Goal: Transaction & Acquisition: Purchase product/service

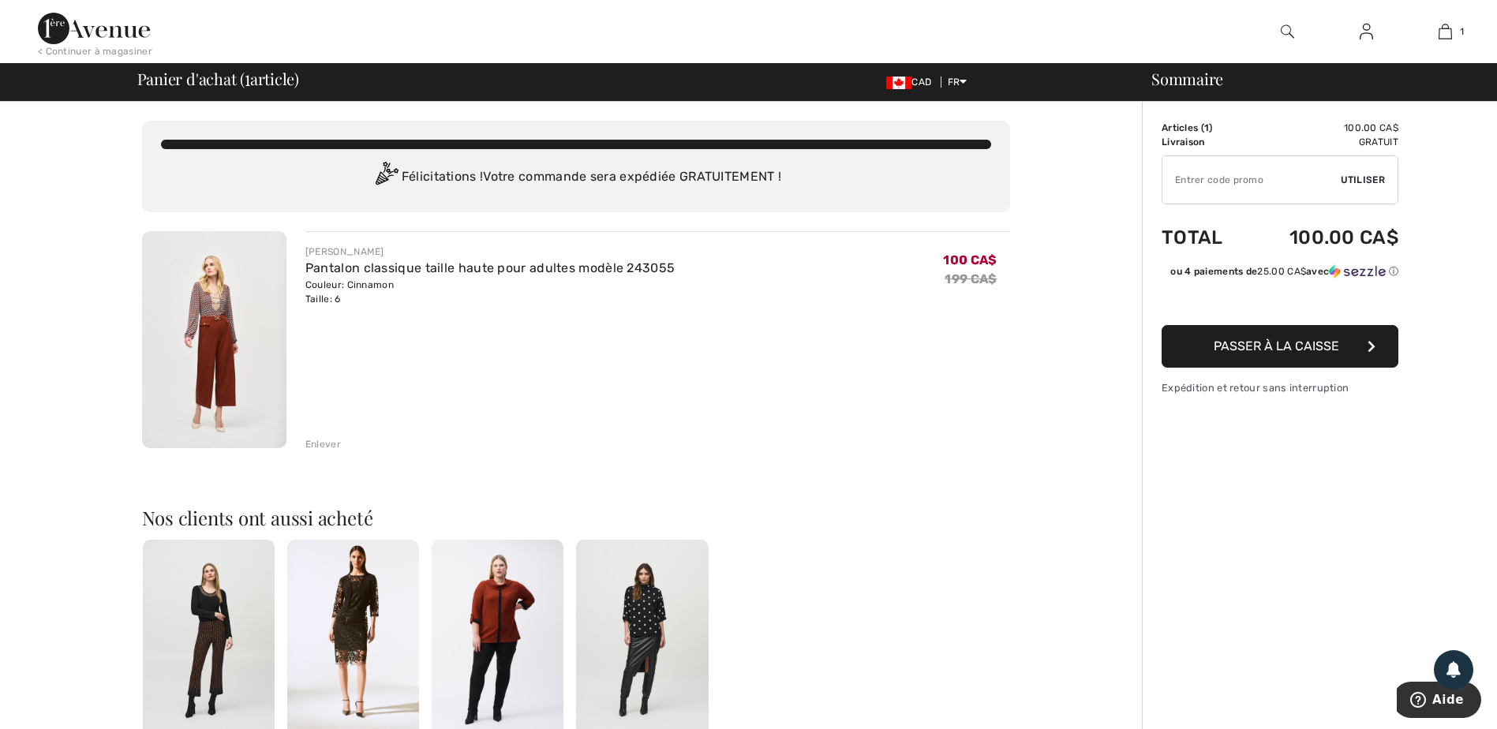
drag, startPoint x: 1170, startPoint y: 182, endPoint x: 1216, endPoint y: 160, distance: 50.8
click at [1178, 178] on input "TEXT" at bounding box center [1251, 179] width 178 height 47
type input "NEW15"
click at [1354, 343] on button "Passer à la caisse" at bounding box center [1280, 346] width 237 height 43
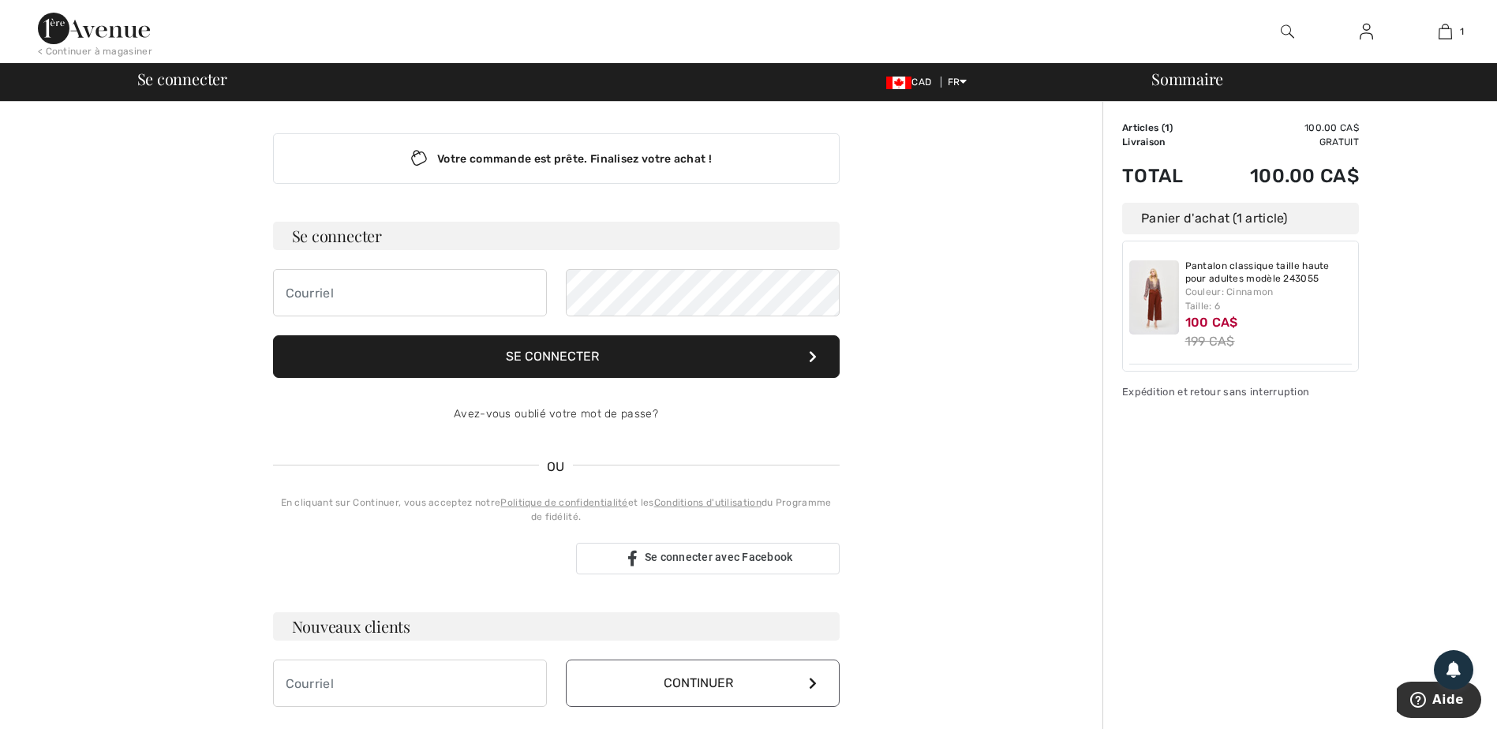
click at [267, 286] on div "Votre commande est prête. Finalisez votre achat ! Se connecter Se connecter Ave…" at bounding box center [556, 420] width 592 height 637
drag, startPoint x: 309, startPoint y: 290, endPoint x: 306, endPoint y: 283, distance: 8.5
click at [307, 286] on input "email" at bounding box center [410, 292] width 274 height 47
type input "[EMAIL_ADDRESS][DOMAIN_NAME]"
click at [562, 348] on button "Se connecter" at bounding box center [556, 356] width 567 height 43
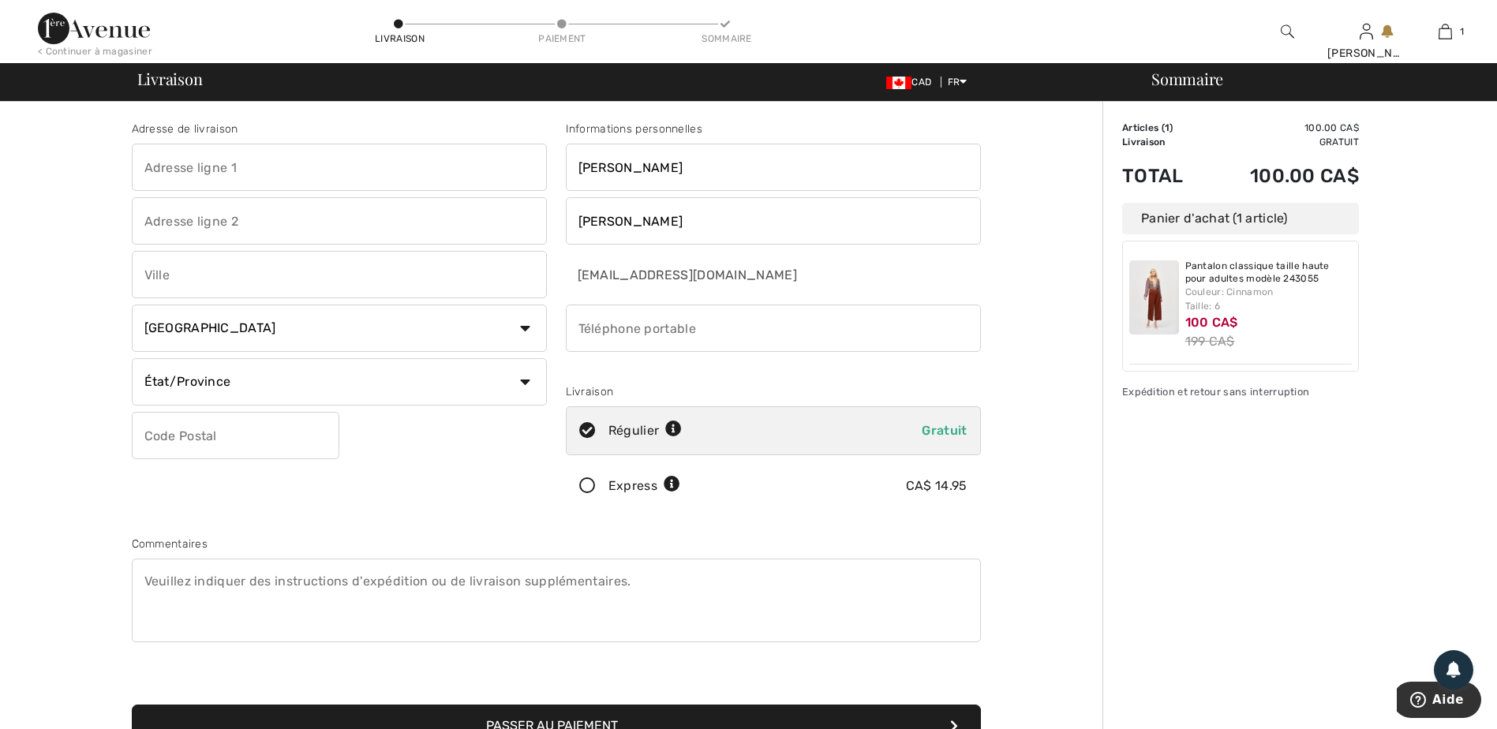
click at [148, 165] on input "text" at bounding box center [339, 167] width 415 height 47
click at [132, 705] on button "Passer au paiement" at bounding box center [556, 726] width 849 height 43
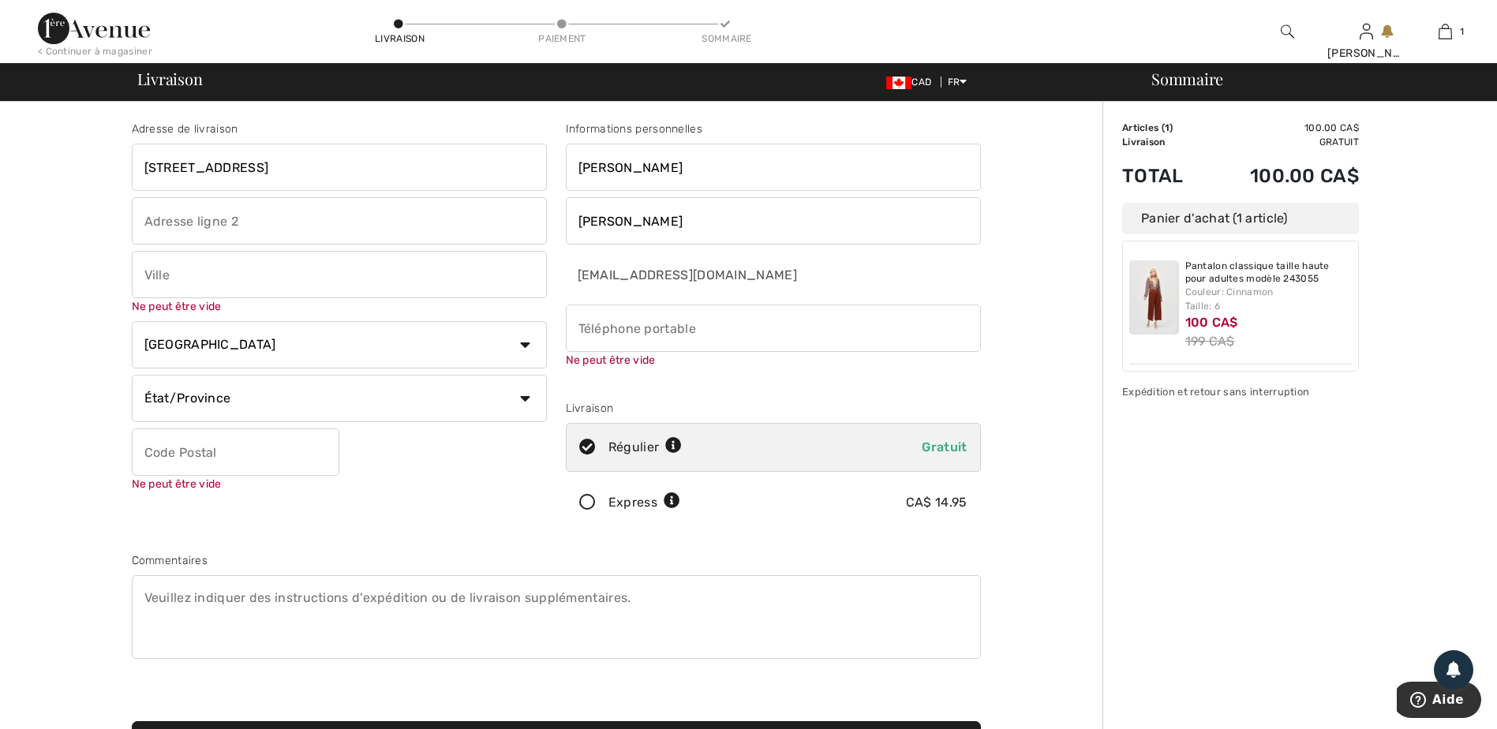
type input "304-9300 rue De Vérone"
click at [143, 271] on input "text" at bounding box center [339, 274] width 415 height 47
type input "Québec"
click at [529, 396] on select "État/Province Alberta Colombie-Britannique Ile-du-Prince-Edward Manitoba Nouvea…" at bounding box center [339, 398] width 415 height 47
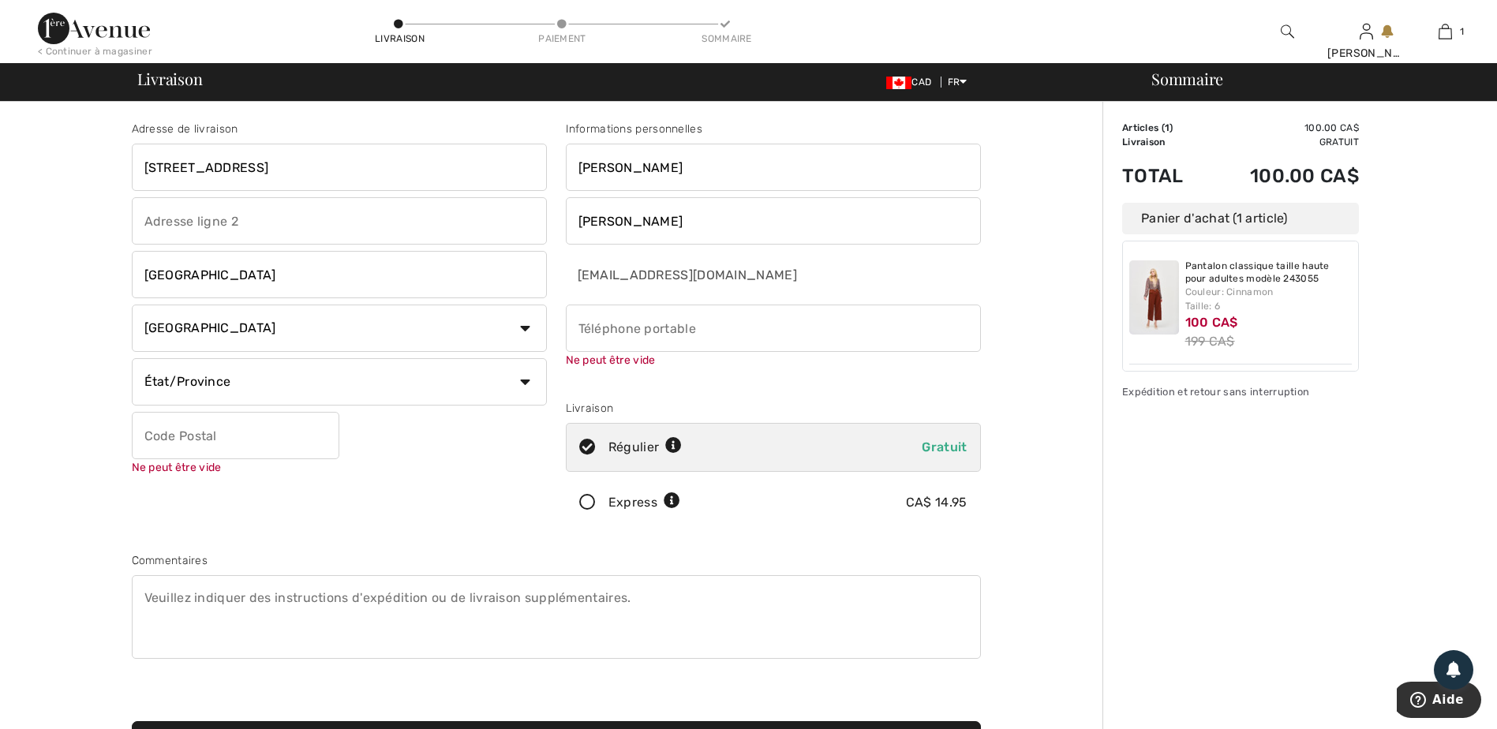
select select "QC"
click at [132, 358] on select "État/Province Alberta Colombie-Britannique Ile-du-Prince-Edward Manitoba Nouvea…" at bounding box center [339, 381] width 415 height 47
click at [153, 439] on input "text" at bounding box center [236, 435] width 208 height 47
type input "2B0N4"
drag, startPoint x: 829, startPoint y: 550, endPoint x: 810, endPoint y: 448, distance: 103.6
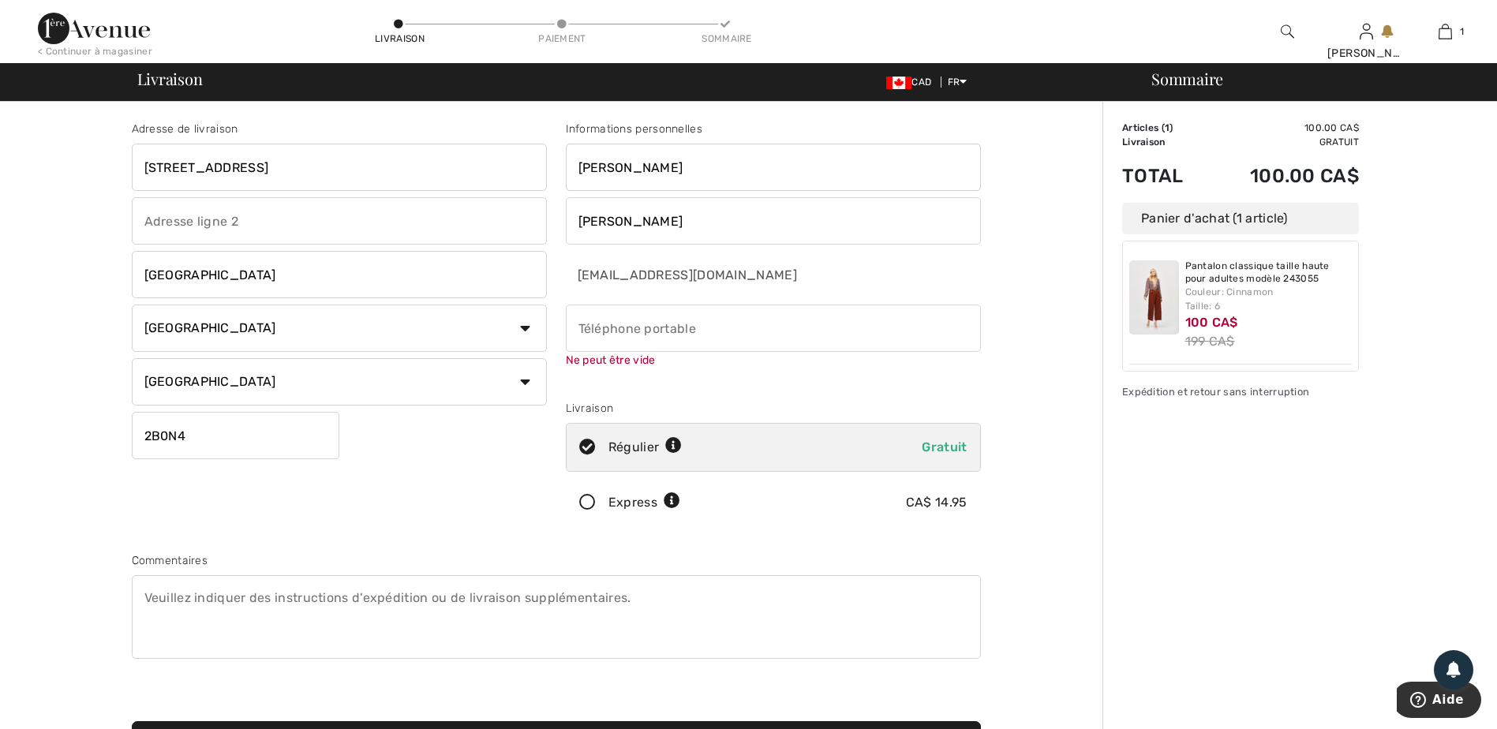
click at [577, 325] on input "phone" at bounding box center [773, 328] width 415 height 47
click at [662, 332] on input "phone" at bounding box center [773, 328] width 415 height 47
drag, startPoint x: 662, startPoint y: 319, endPoint x: 542, endPoint y: 324, distance: 120.0
click at [560, 328] on div "Informations personnelles Lucille Bélanger baribel@hotmail.com Ne peut être vid…" at bounding box center [773, 327] width 434 height 413
type input "4188097578"
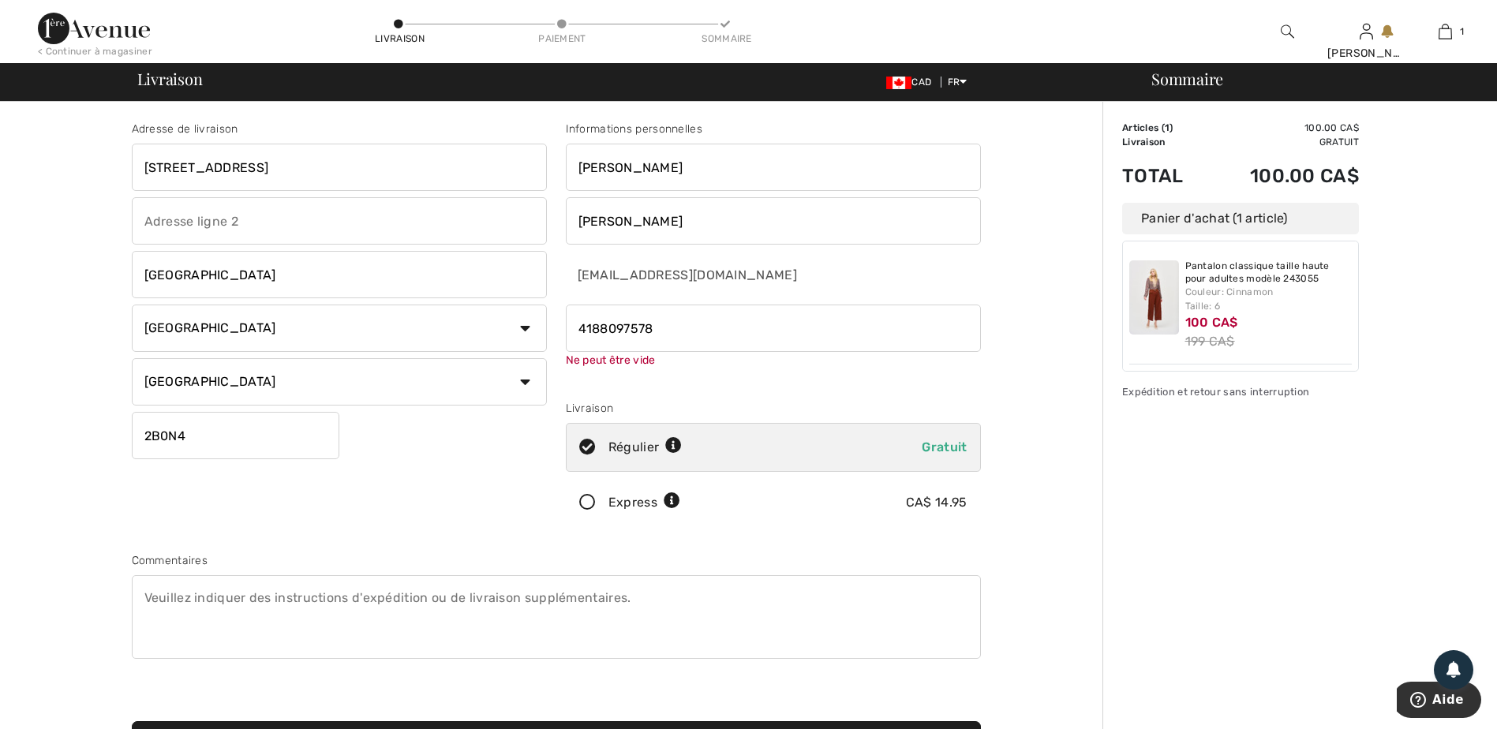
click at [990, 503] on div "Informations personnelles Lucille Bélanger baribel@hotmail.com Ne peut être vid…" at bounding box center [773, 327] width 434 height 413
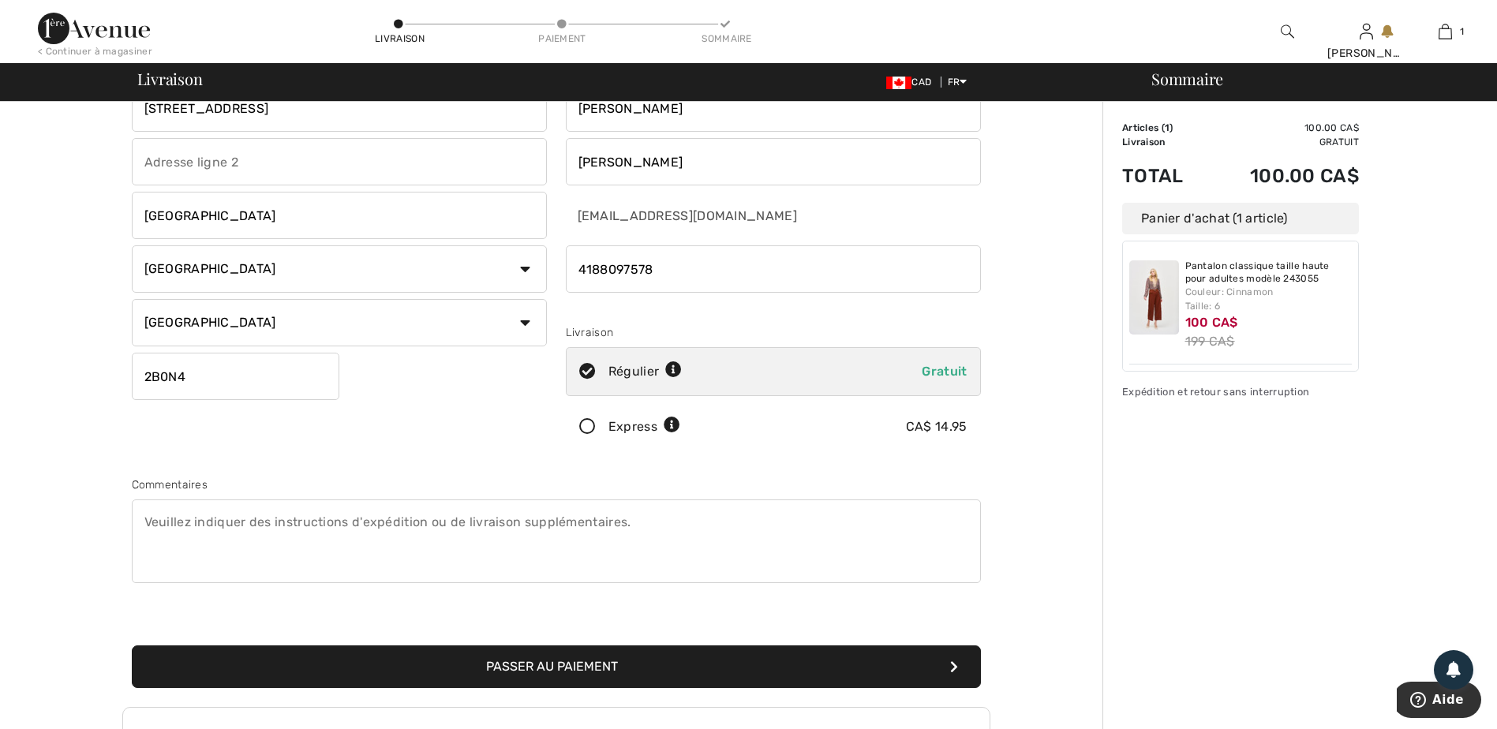
scroll to position [313, 0]
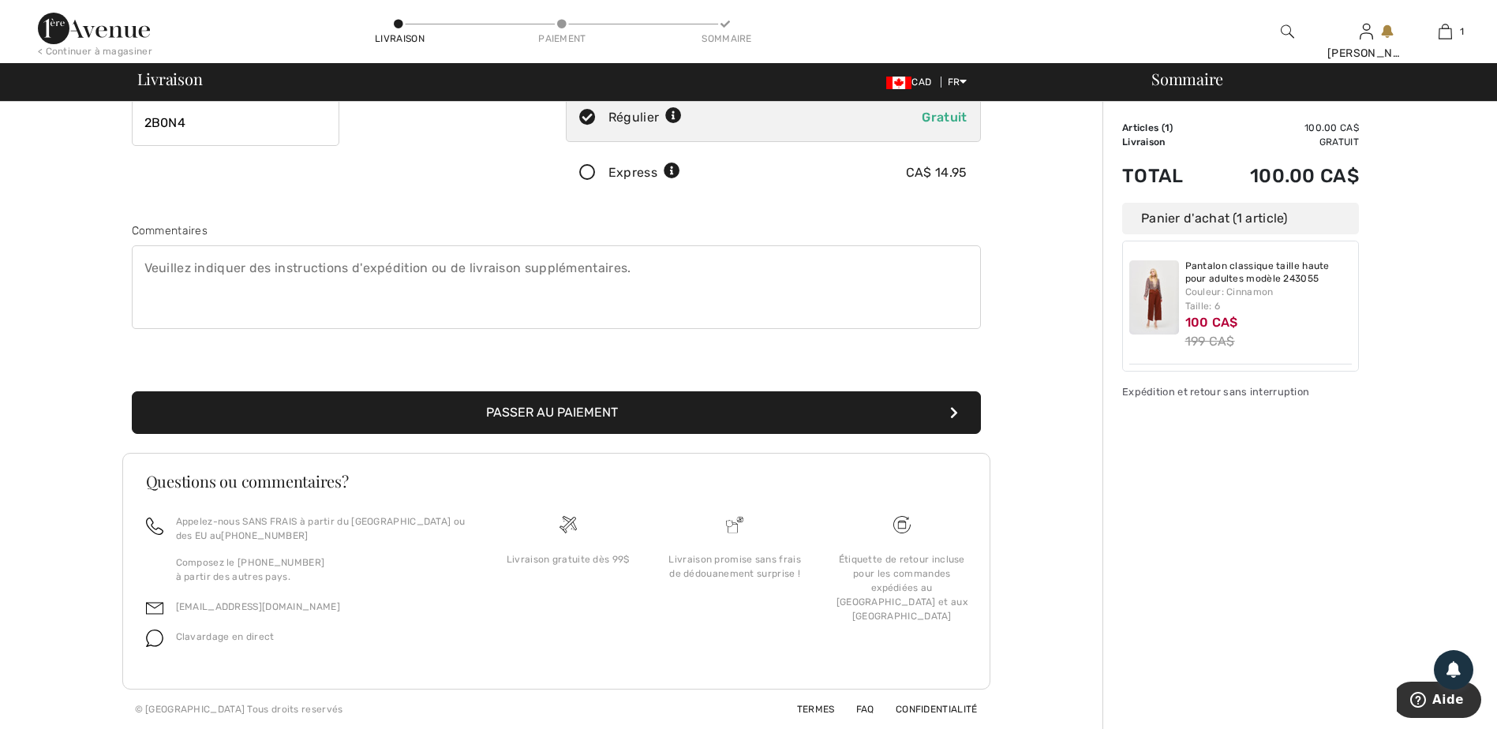
click at [511, 403] on button "Passer au paiement" at bounding box center [556, 412] width 849 height 43
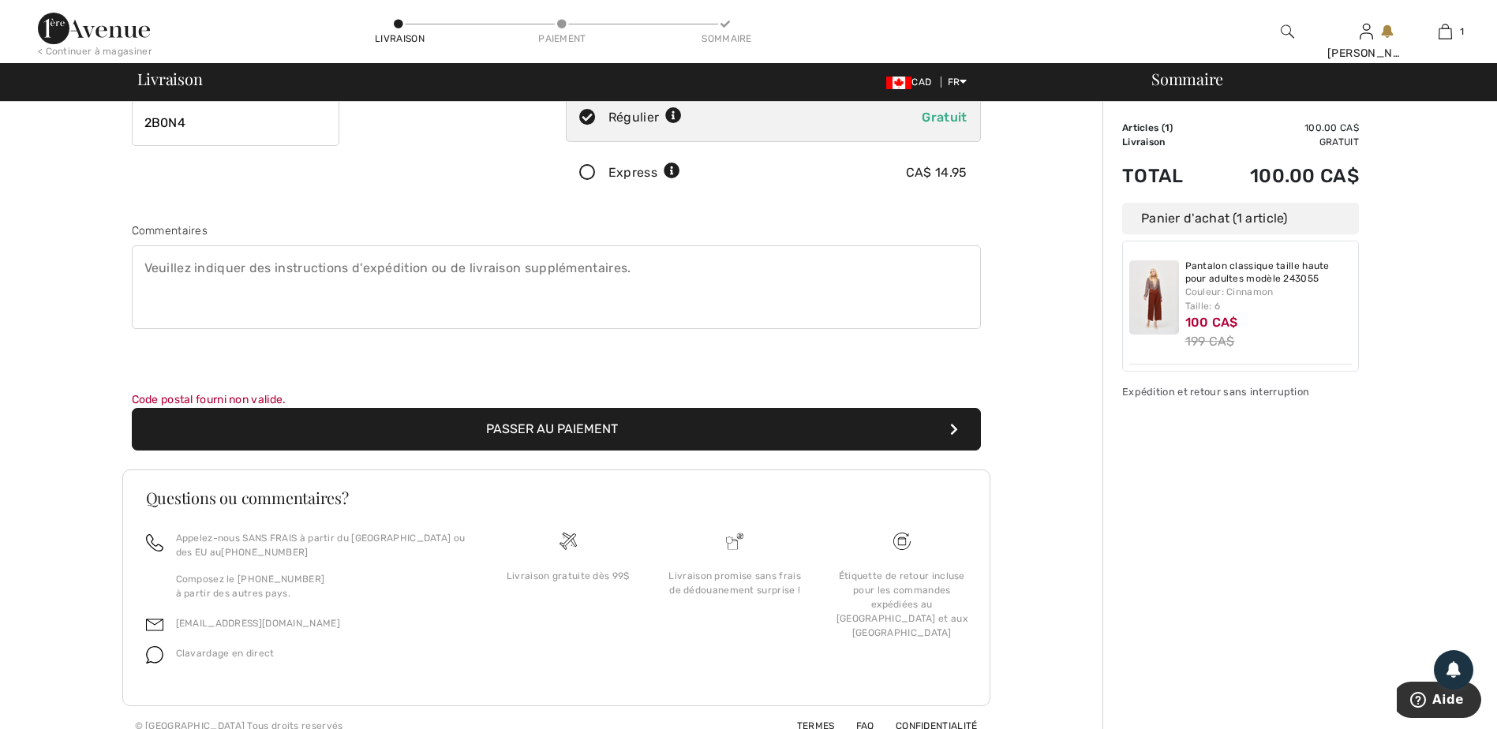
click at [954, 423] on icon "submit" at bounding box center [954, 429] width 8 height 13
drag, startPoint x: 237, startPoint y: 382, endPoint x: 259, endPoint y: 357, distance: 33.6
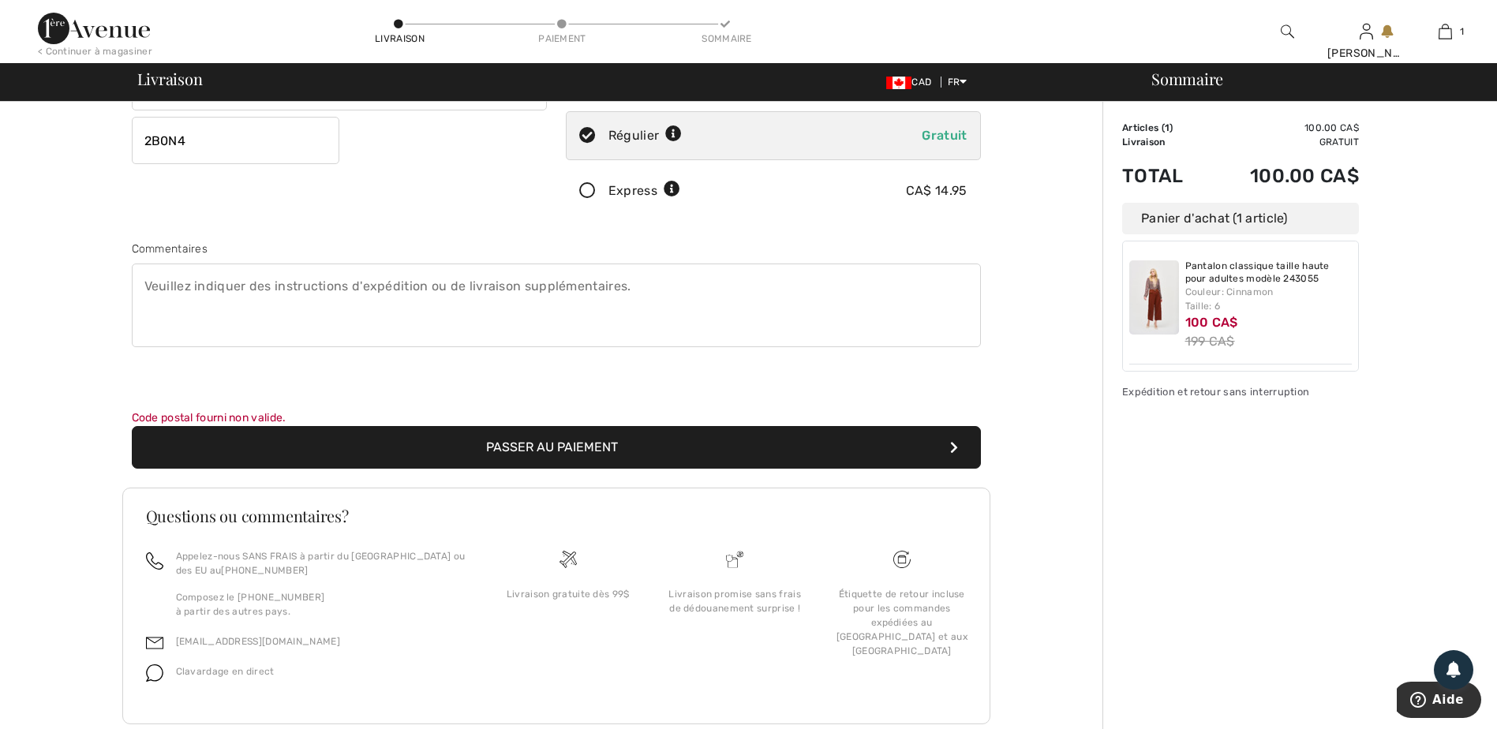
scroll to position [216, 0]
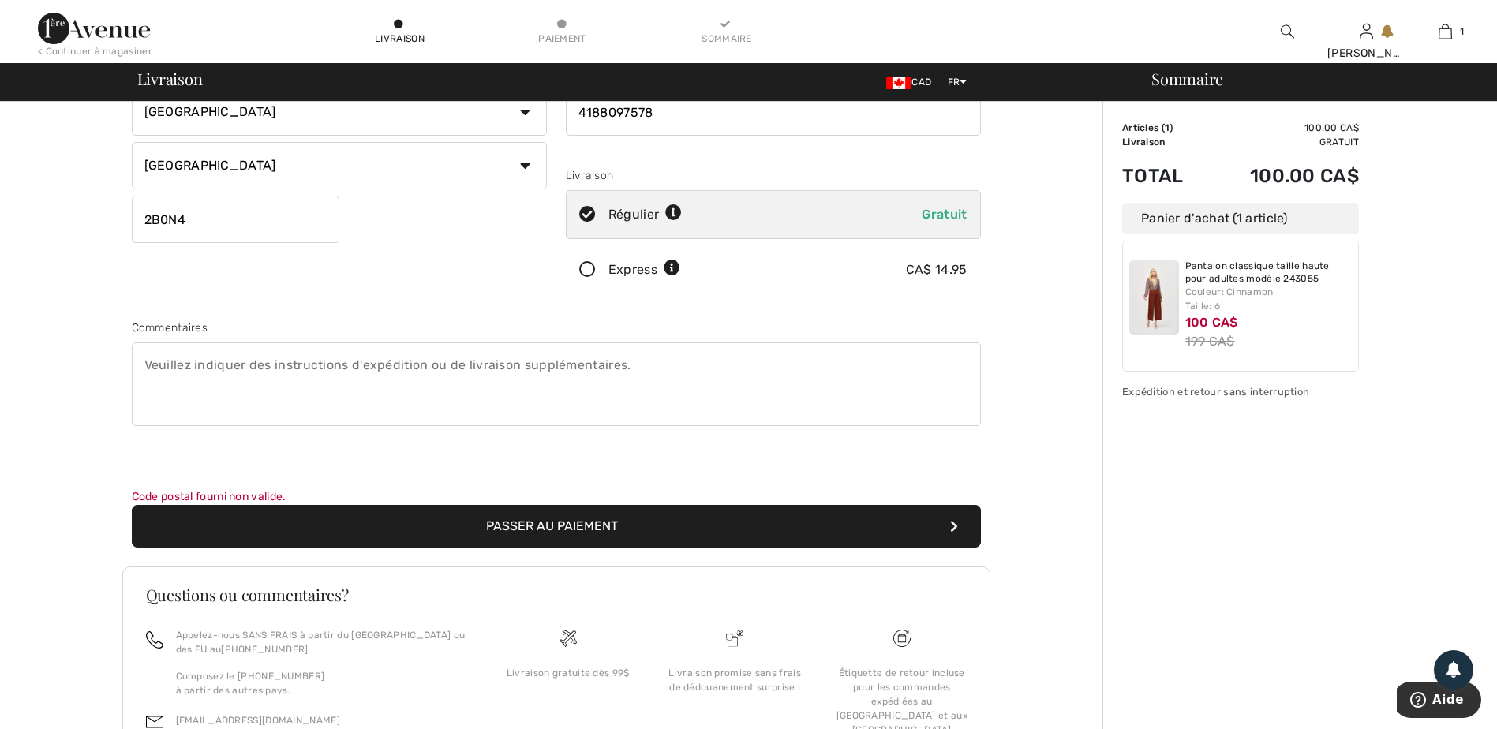
drag, startPoint x: 196, startPoint y: 219, endPoint x: 54, endPoint y: 217, distance: 141.3
click at [66, 219] on div "Adresse de livraison 304-9300 rue De Vérone Québec Pays Canada États-Unis Afgha…" at bounding box center [555, 364] width 1093 height 957
type input "G2B0N4"
drag, startPoint x: 570, startPoint y: 519, endPoint x: 583, endPoint y: 509, distance: 16.9
click at [579, 513] on button "Passer au paiement" at bounding box center [556, 526] width 849 height 43
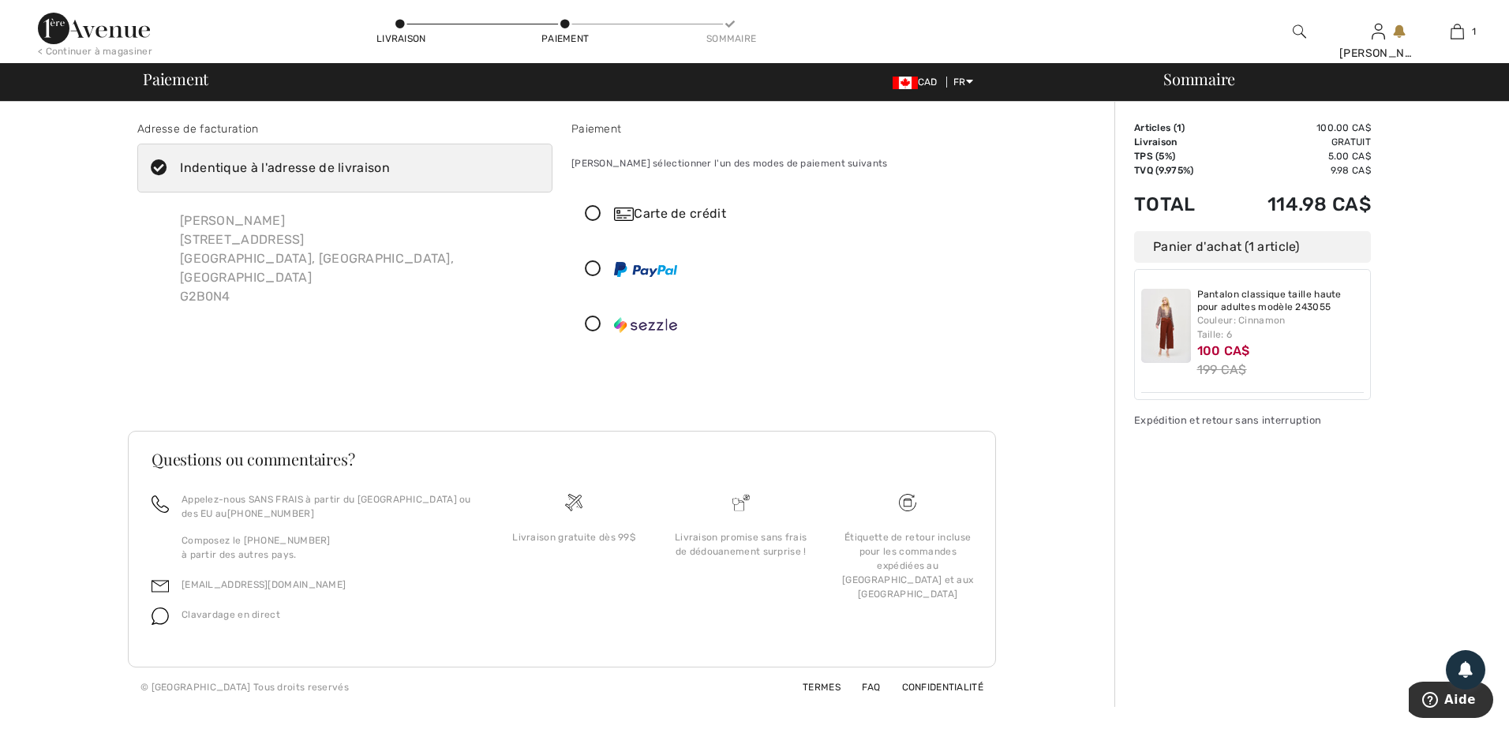
drag, startPoint x: 1508, startPoint y: 290, endPoint x: 1508, endPoint y: 245, distance: 45.0
click at [976, 240] on div "Carte de crédit Mes cartes" at bounding box center [778, 268] width 415 height 159
click at [960, 306] on div at bounding box center [772, 324] width 401 height 47
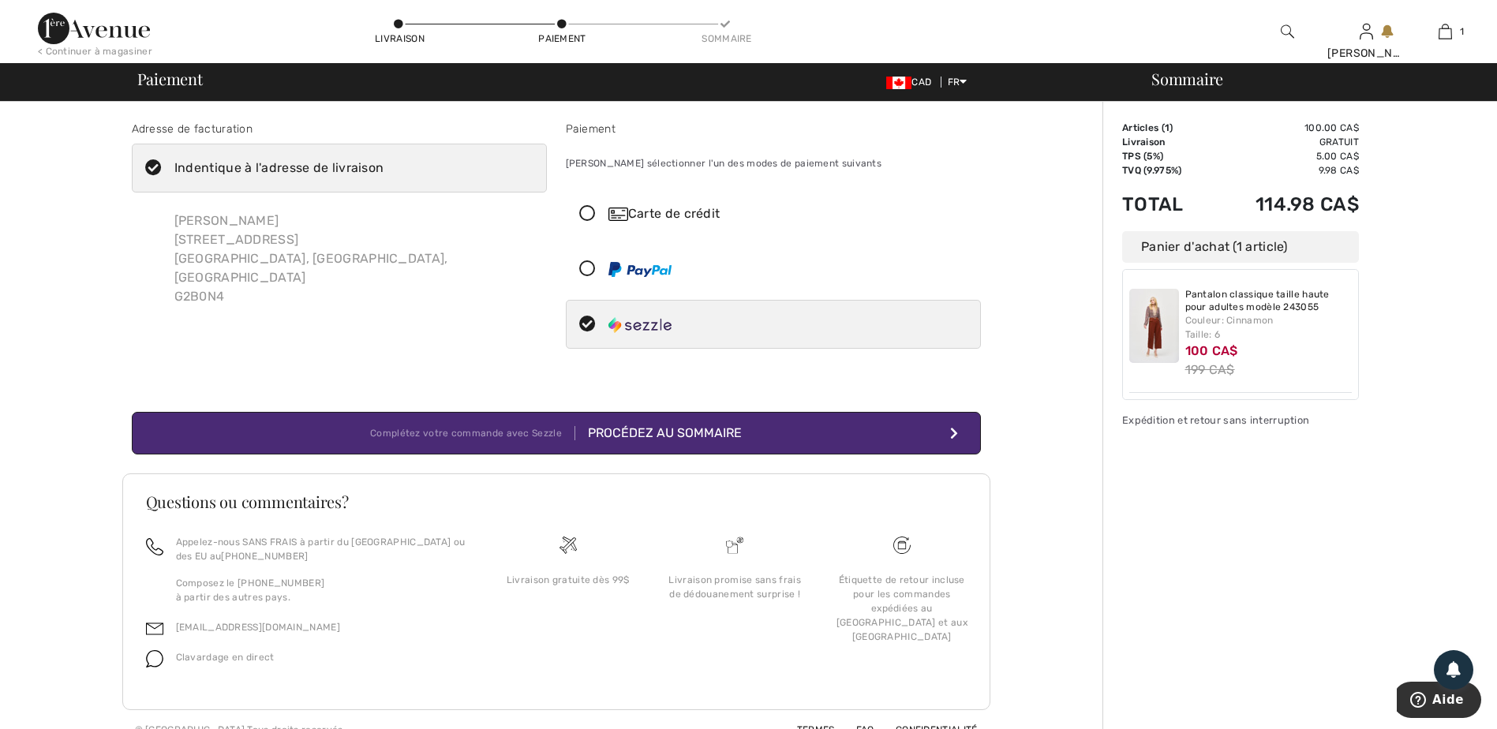
click at [965, 421] on button "Complétez votre commande avec Sezzle Procédez au sommaire" at bounding box center [556, 433] width 849 height 43
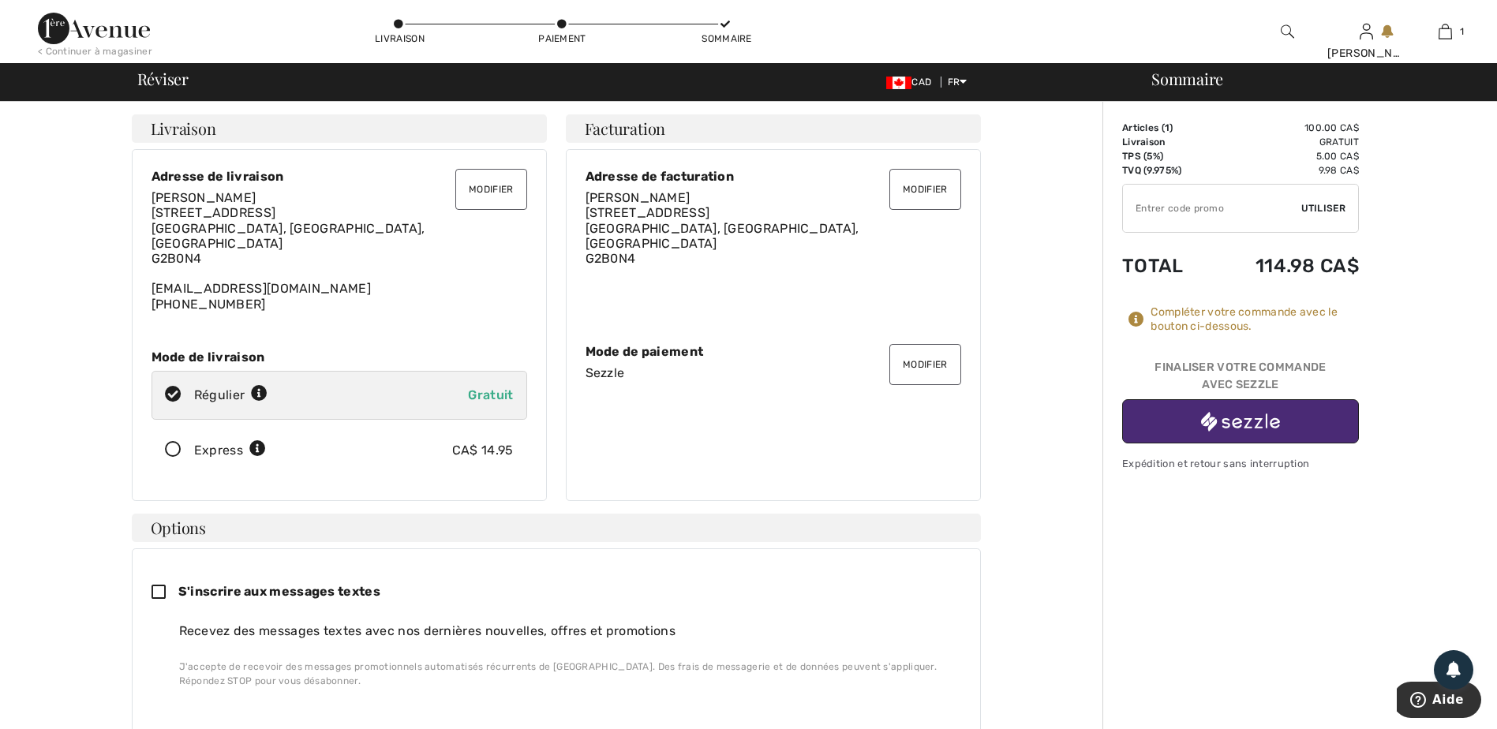
click at [1133, 208] on input "TEXT" at bounding box center [1212, 208] width 178 height 47
type input "NEEW15"
click at [934, 354] on button "Modifier" at bounding box center [924, 364] width 71 height 41
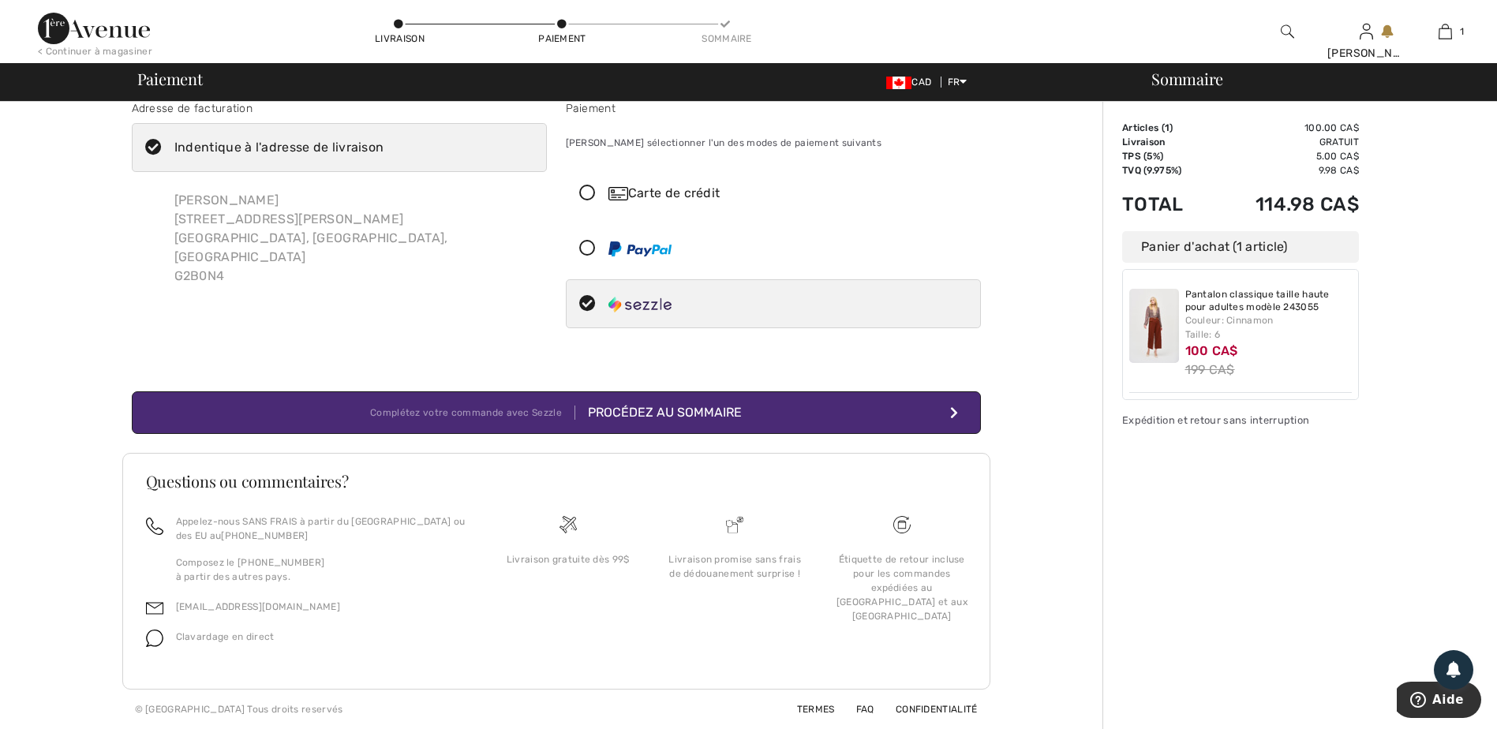
click at [587, 191] on icon at bounding box center [588, 193] width 42 height 17
click at [587, 191] on div "Carte de crédit" at bounding box center [774, 193] width 414 height 47
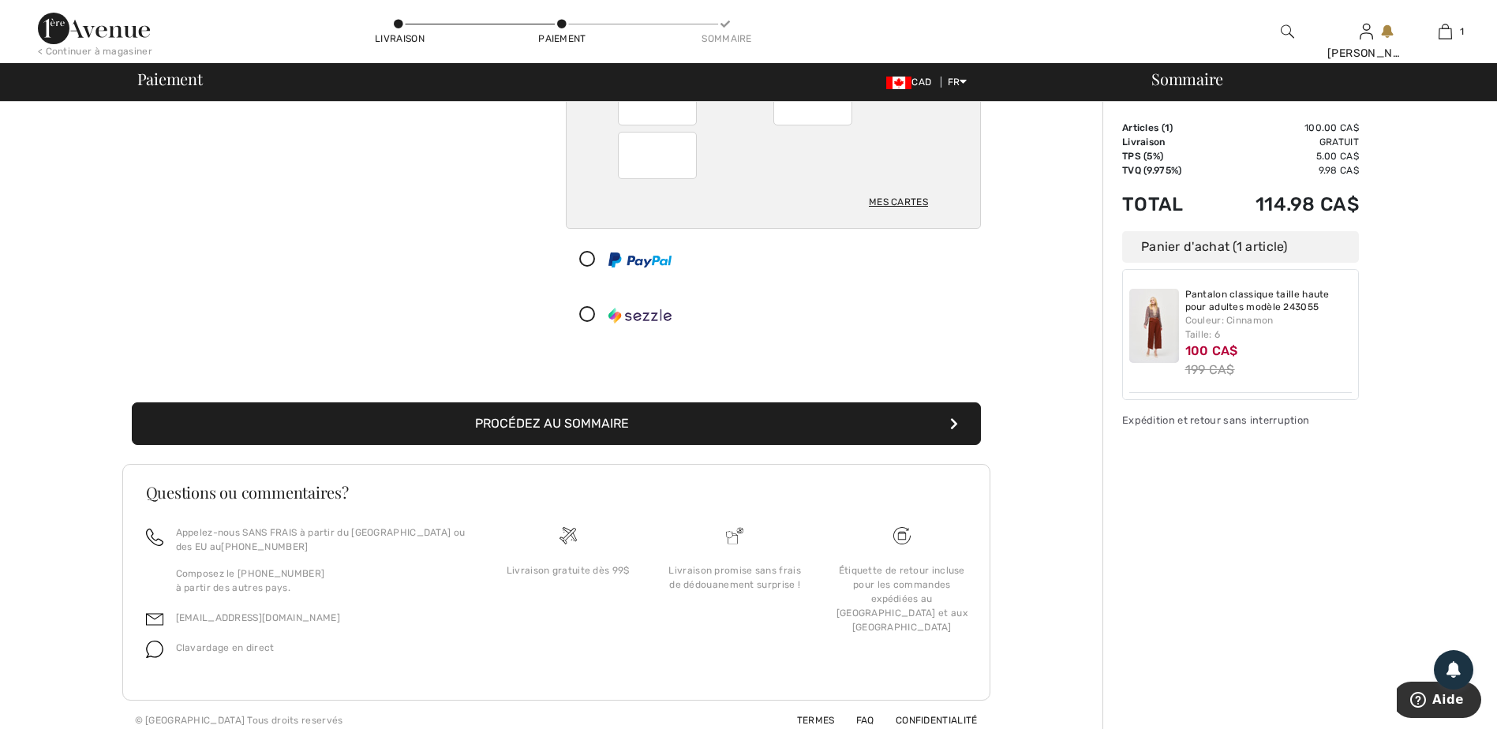
scroll to position [224, 0]
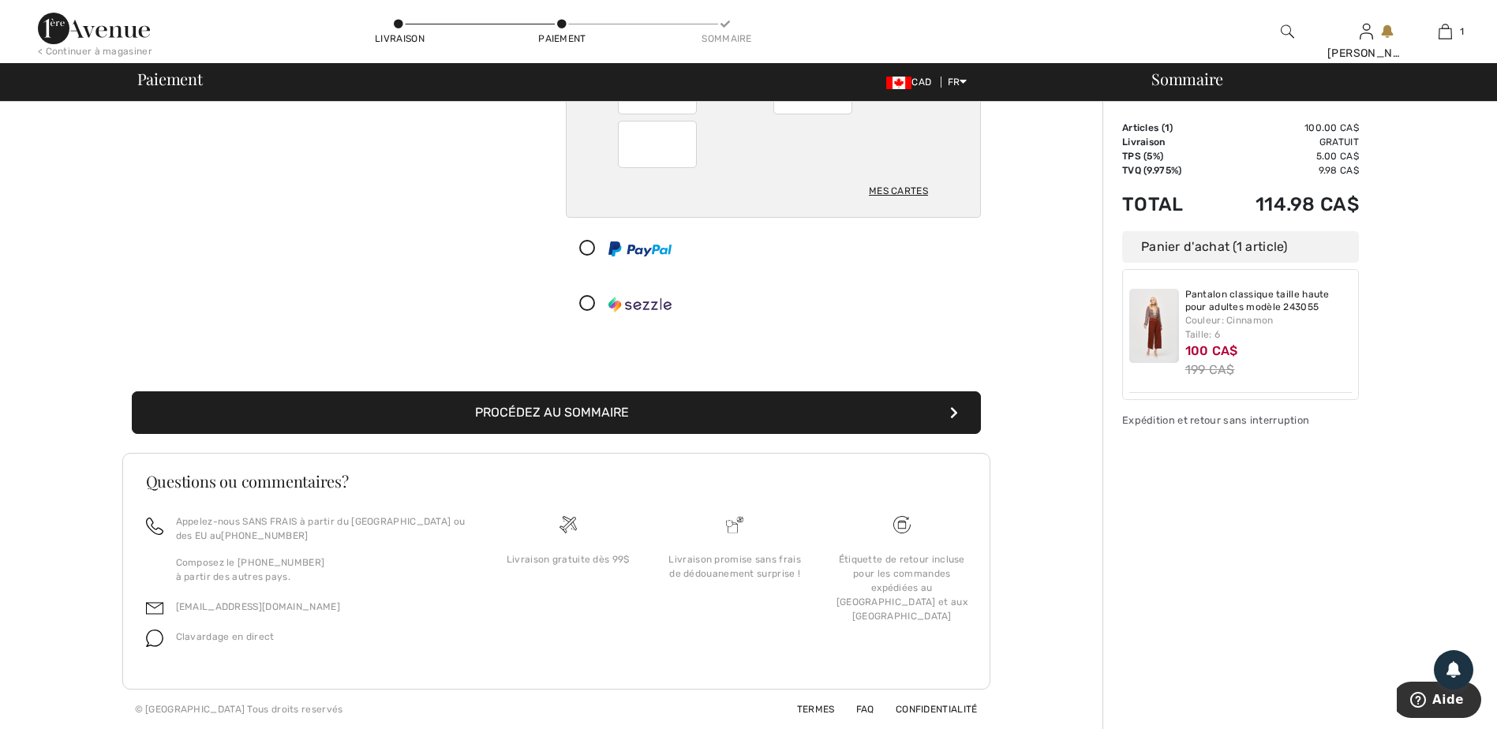
click at [950, 410] on icon "submit" at bounding box center [954, 412] width 8 height 13
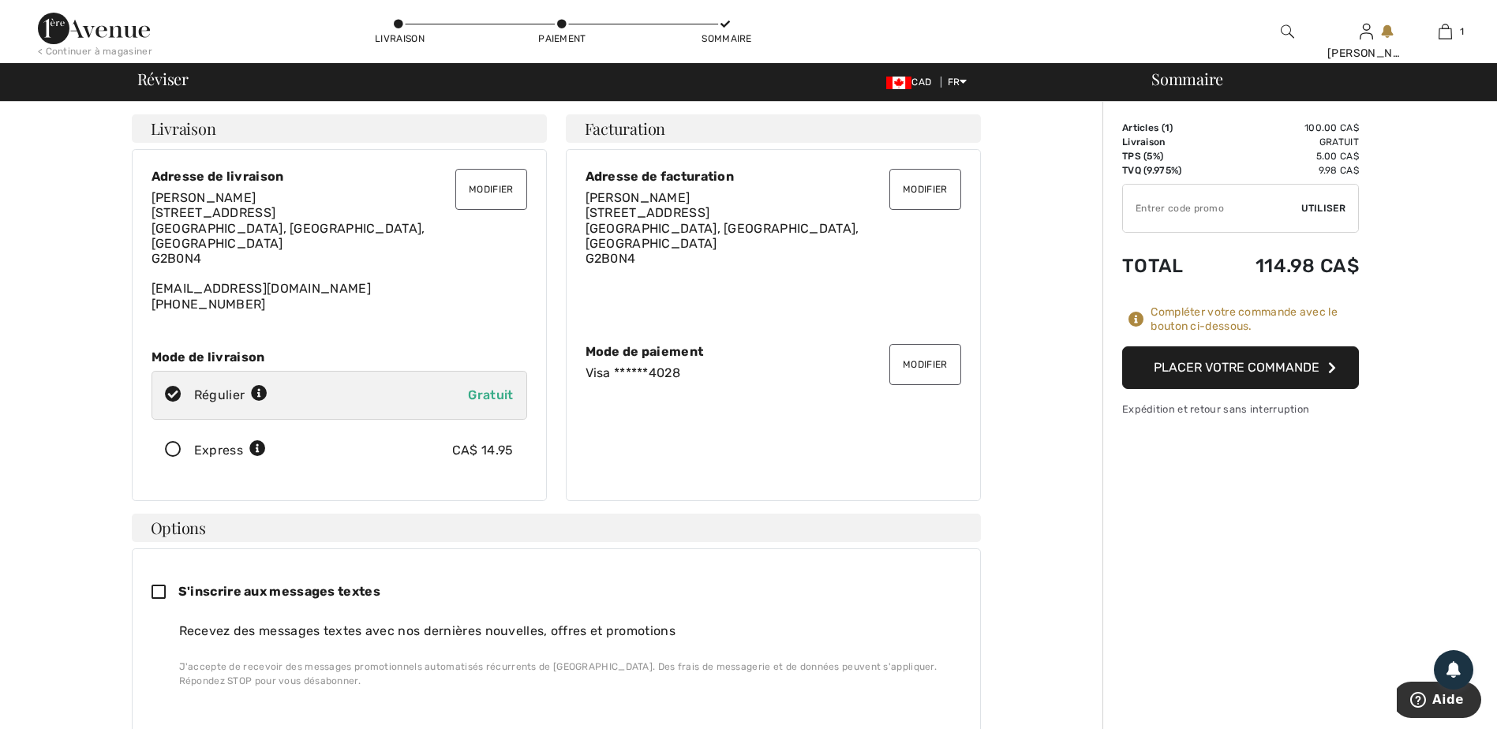
click at [1295, 368] on button "Placer votre commande" at bounding box center [1240, 367] width 237 height 43
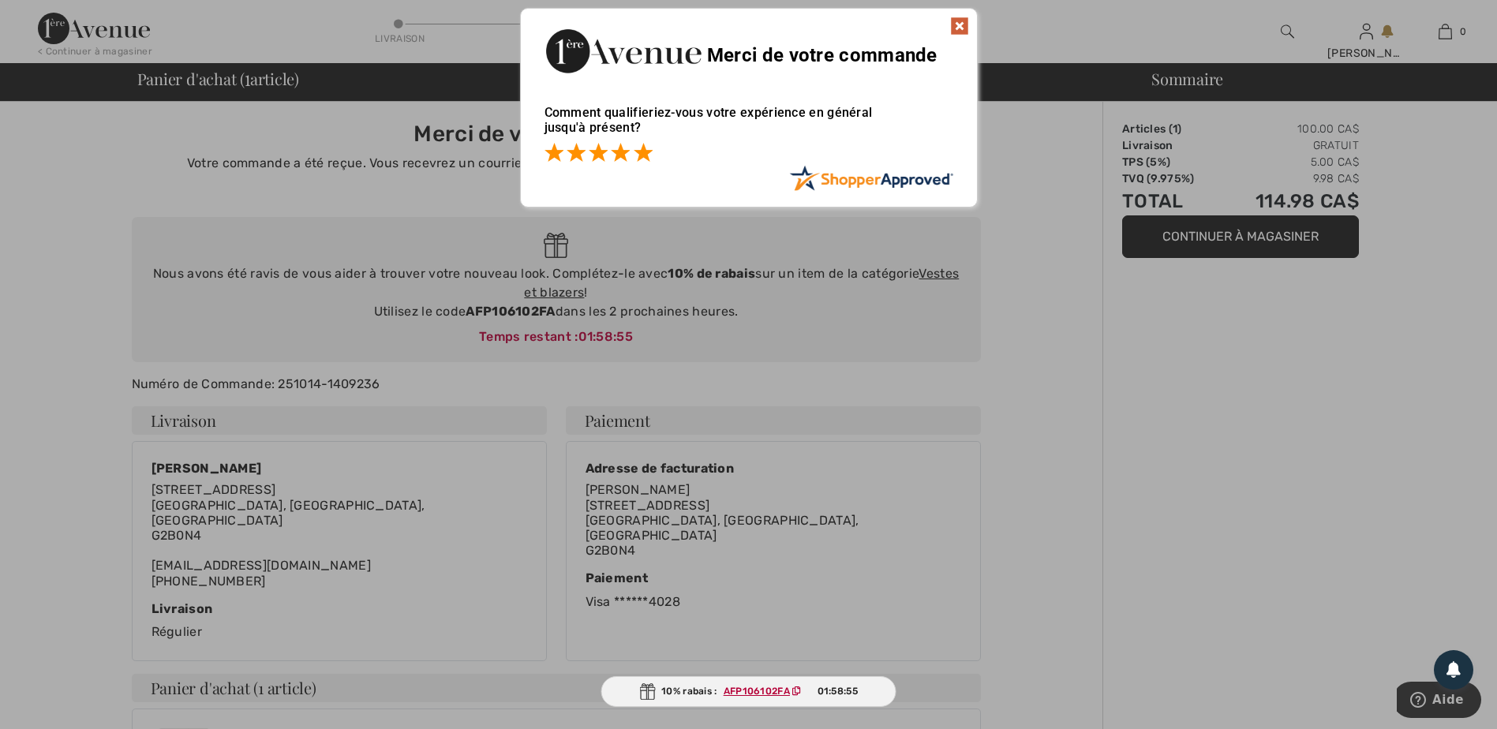
click at [644, 155] on span at bounding box center [643, 152] width 19 height 19
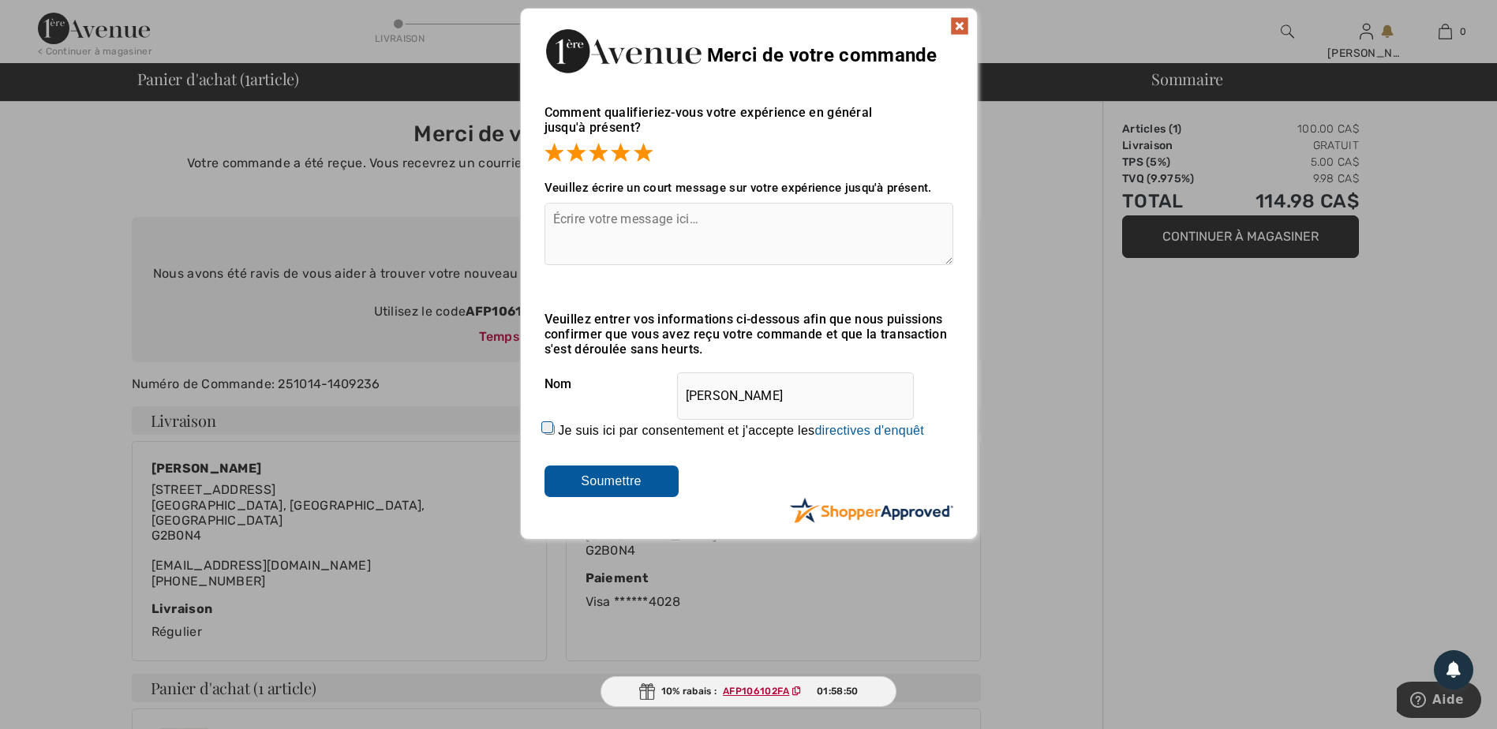
drag, startPoint x: 545, startPoint y: 419, endPoint x: 563, endPoint y: 423, distance: 18.6
click at [557, 423] on div "Je suis ici par consentement et j'accepte les En soumettant une évaluation, vou…" at bounding box center [749, 431] width 409 height 38
drag, startPoint x: 563, startPoint y: 423, endPoint x: 631, endPoint y: 483, distance: 91.2
click at [631, 483] on input "Soumettre" at bounding box center [612, 482] width 134 height 32
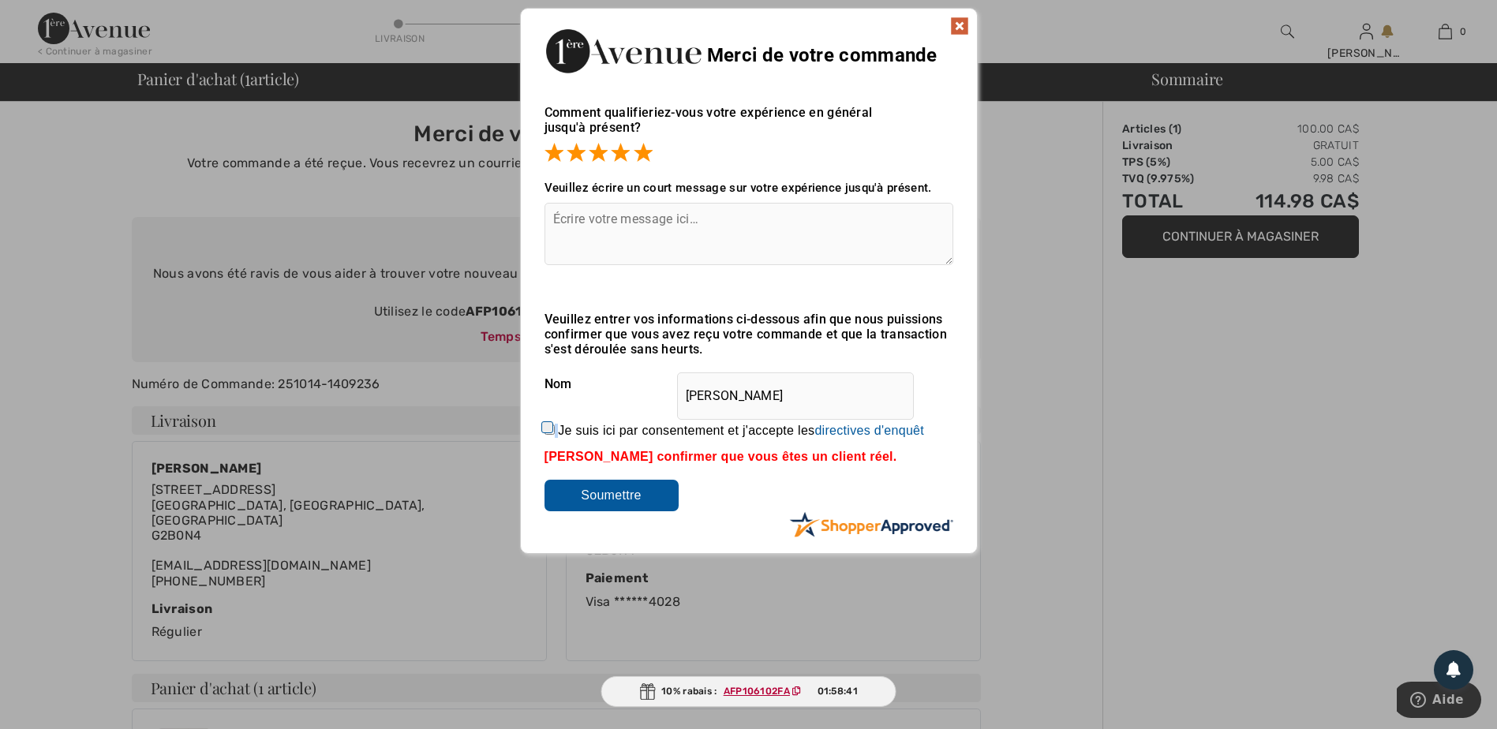
click at [547, 425] on input "Je suis ici par consentement et j'accepte les En soumettant une évaluation, vou…" at bounding box center [550, 430] width 10 height 10
checkbox input "true"
click at [593, 494] on input "Soumettre" at bounding box center [612, 496] width 134 height 32
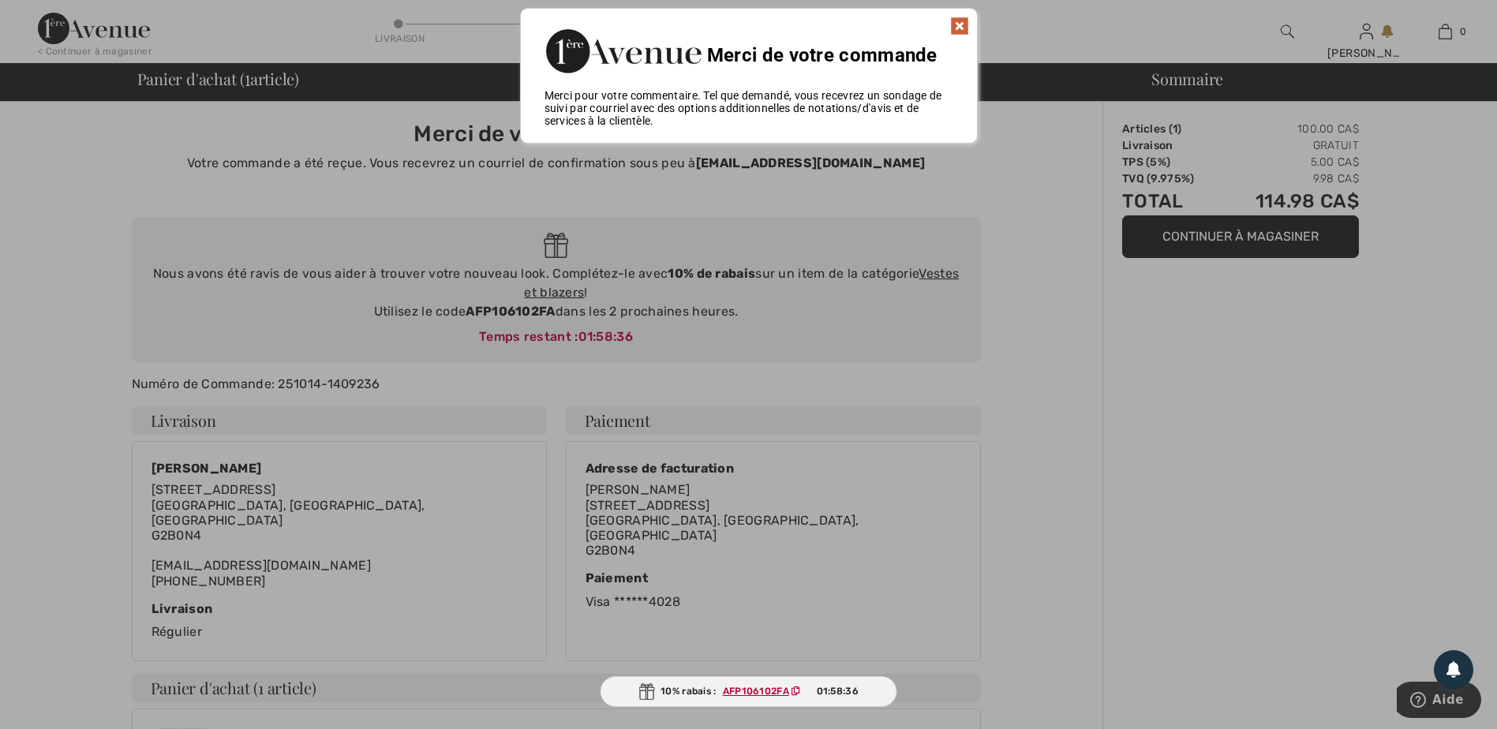
click at [964, 27] on img at bounding box center [959, 26] width 19 height 19
